Goal: Find specific page/section: Find specific page/section

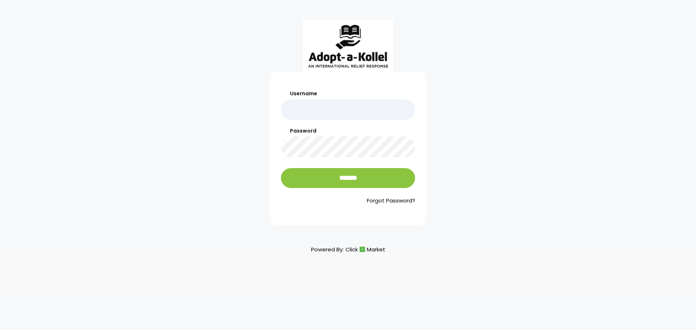
type input "********"
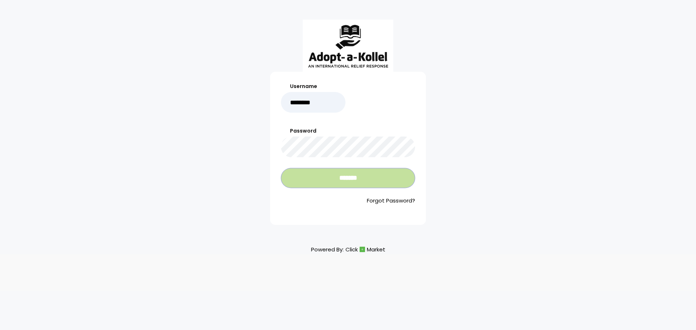
click at [331, 180] on input "*******" at bounding box center [348, 178] width 134 height 20
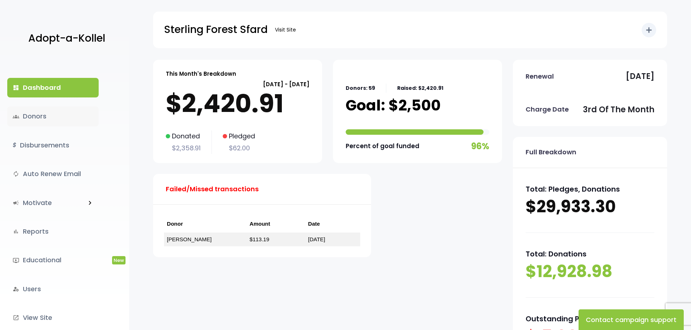
click at [50, 117] on link "groups Donors" at bounding box center [52, 117] width 91 height 20
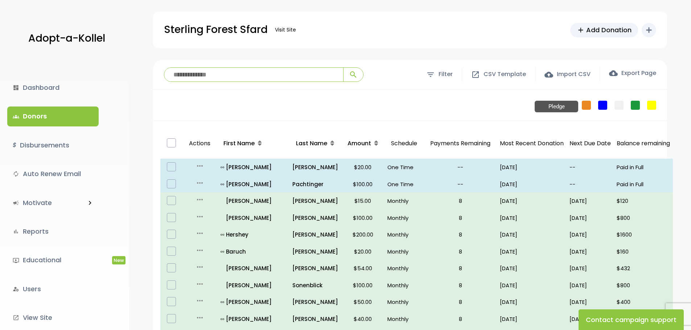
click at [590, 106] on link "Pledge" at bounding box center [586, 105] width 9 height 9
